Goal: Task Accomplishment & Management: Complete application form

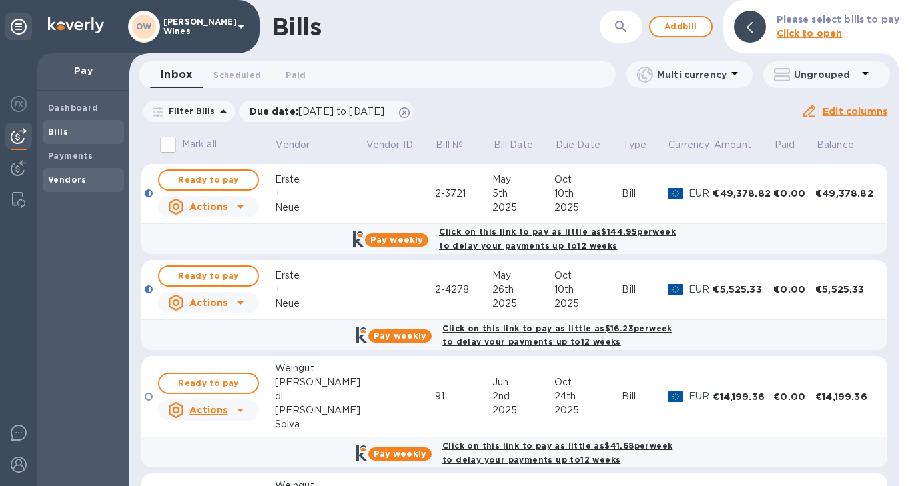
click at [64, 177] on b "Vendors" at bounding box center [67, 180] width 39 height 10
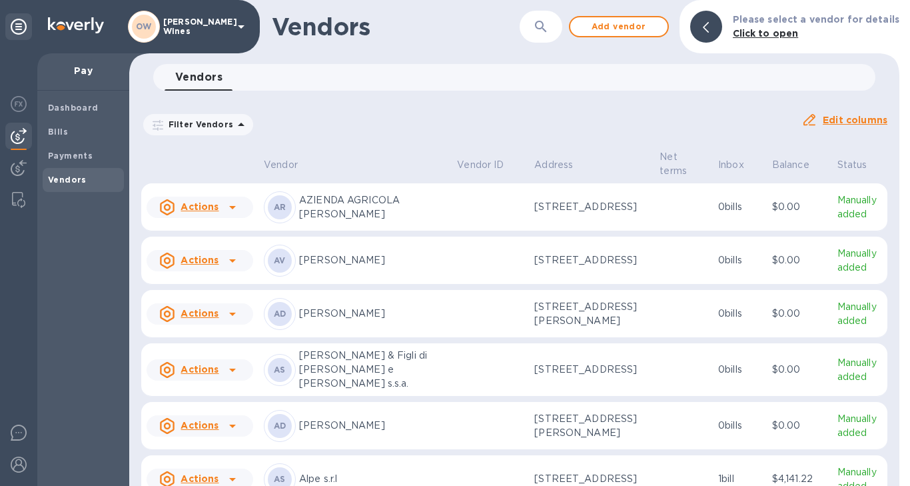
click at [542, 27] on icon "button" at bounding box center [540, 26] width 11 height 11
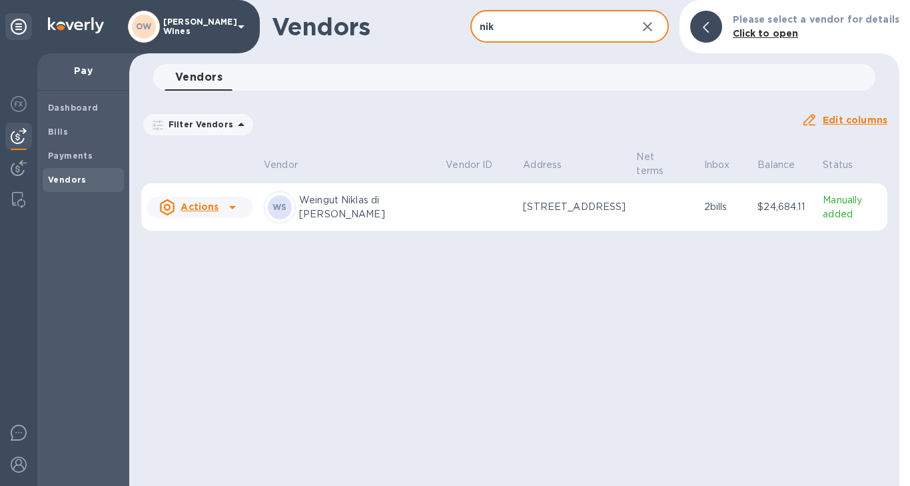
type input "nik"
click at [233, 205] on icon at bounding box center [233, 207] width 16 height 16
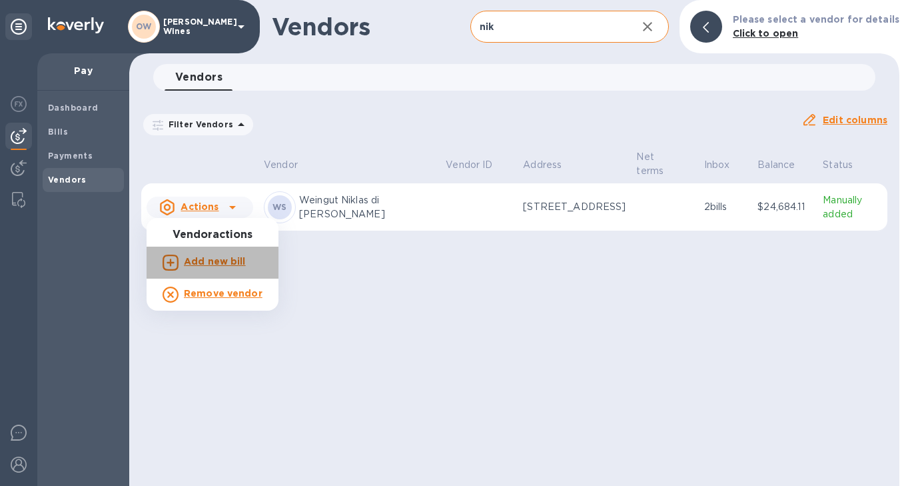
click at [215, 265] on b "Add new bill" at bounding box center [215, 261] width 62 height 11
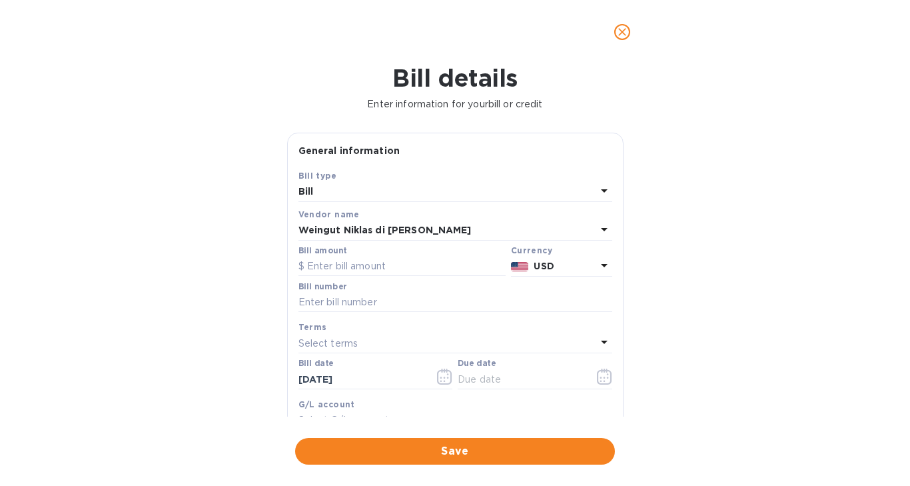
click at [596, 261] on icon at bounding box center [604, 265] width 16 height 16
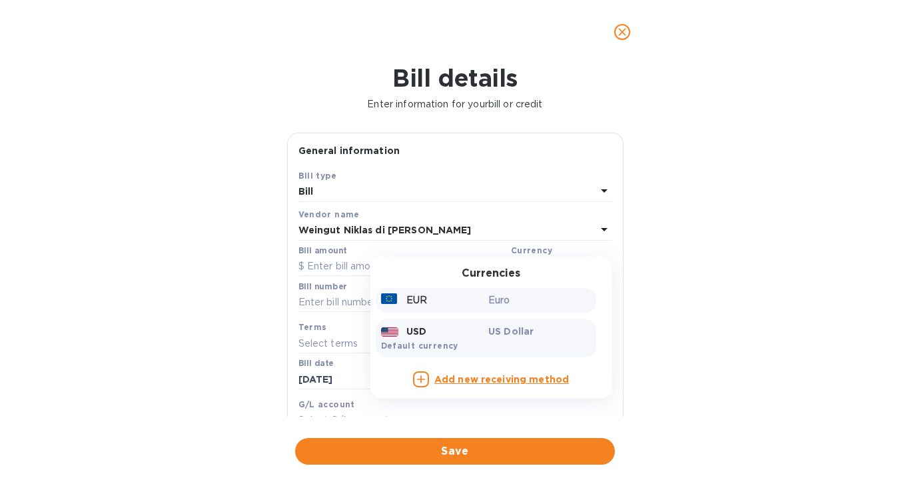
click at [476, 303] on div "EUR" at bounding box center [433, 300] width 108 height 19
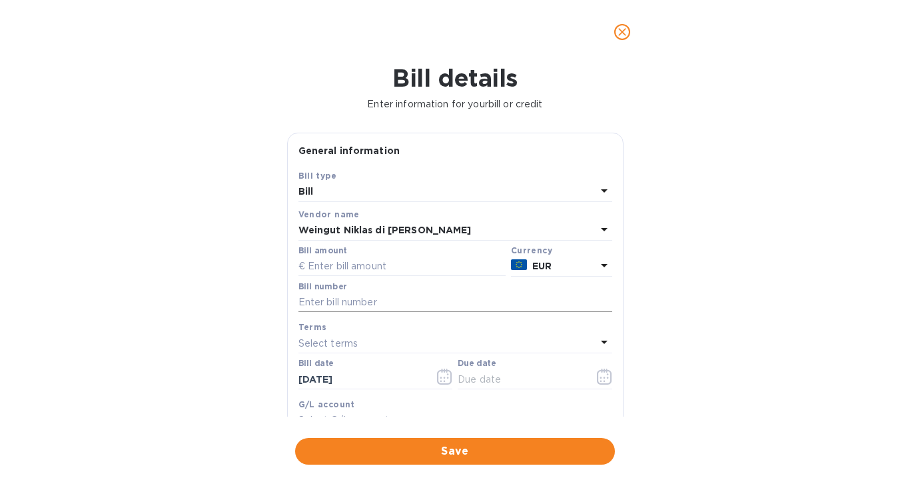
click at [336, 305] on input "text" at bounding box center [456, 303] width 314 height 20
type input "35"
click at [362, 388] on input "[DATE]" at bounding box center [362, 379] width 126 height 20
drag, startPoint x: 360, startPoint y: 385, endPoint x: 279, endPoint y: 383, distance: 80.7
click at [279, 383] on div "Bill details Enter information for your bill or credit General information Save…" at bounding box center [455, 275] width 910 height 422
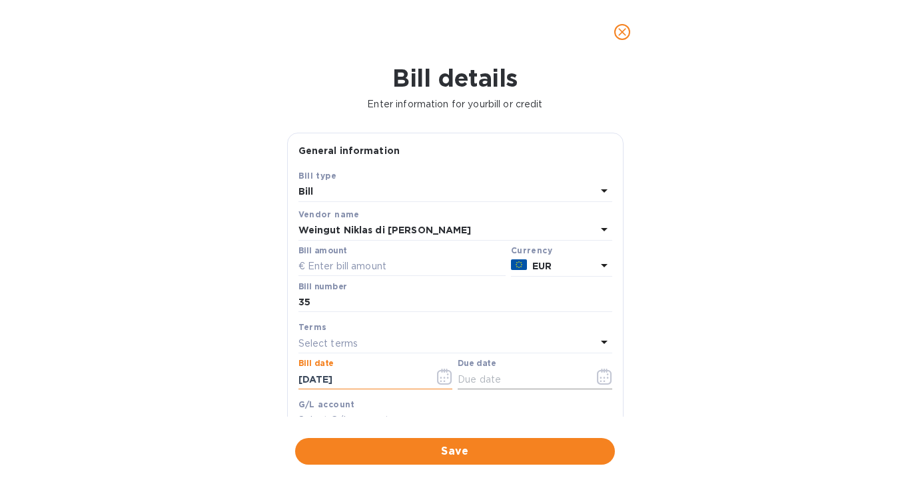
type input "[DATE]"
click at [600, 377] on icon "button" at bounding box center [604, 377] width 15 height 16
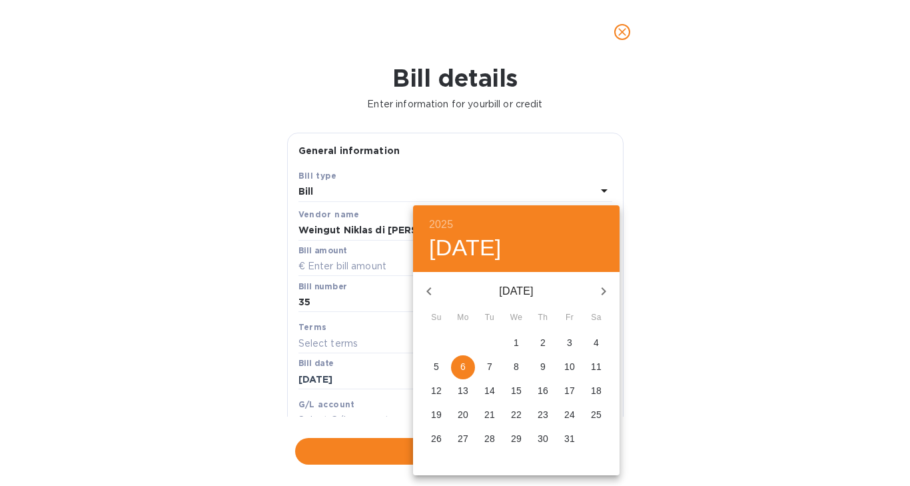
click at [491, 368] on p "7" at bounding box center [489, 366] width 5 height 13
type input "[DATE]"
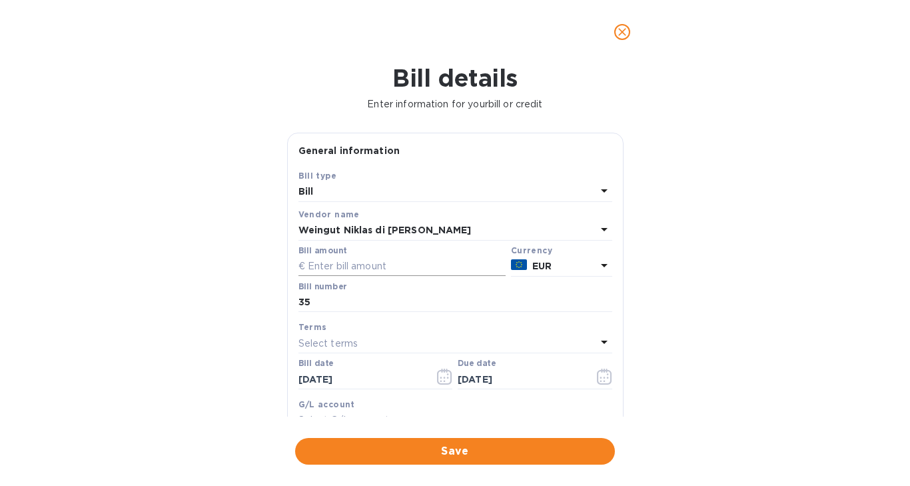
click at [343, 269] on input "text" at bounding box center [402, 267] width 207 height 20
type input "8,030.40"
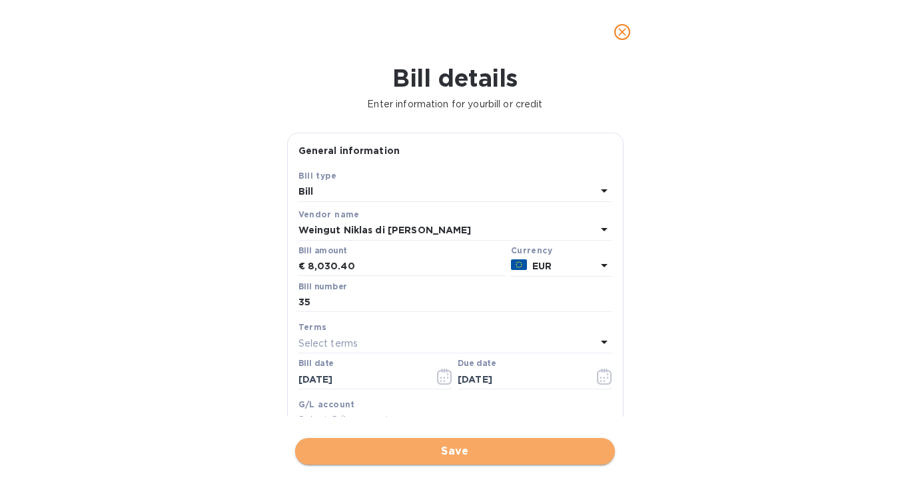
click at [410, 452] on span "Save" at bounding box center [455, 451] width 299 height 16
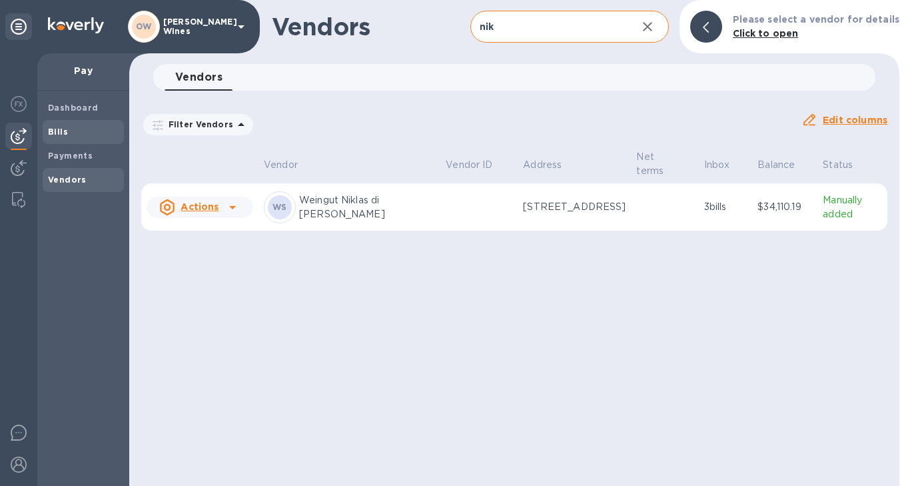
click at [51, 129] on b "Bills" at bounding box center [58, 132] width 20 height 10
